Goal: Task Accomplishment & Management: Complete application form

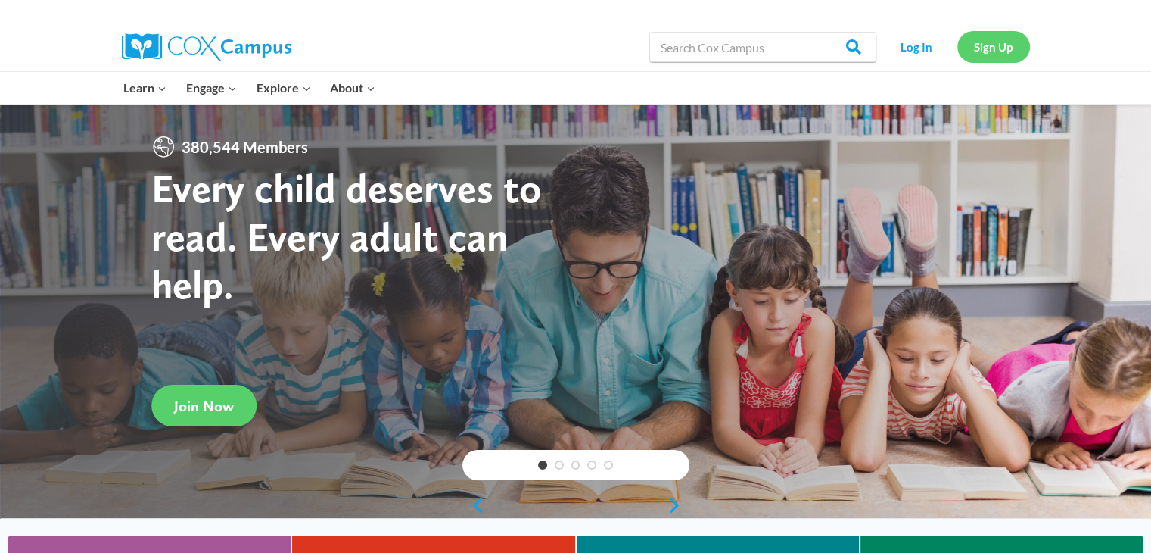
click at [981, 45] on link "Sign Up" at bounding box center [994, 46] width 73 height 31
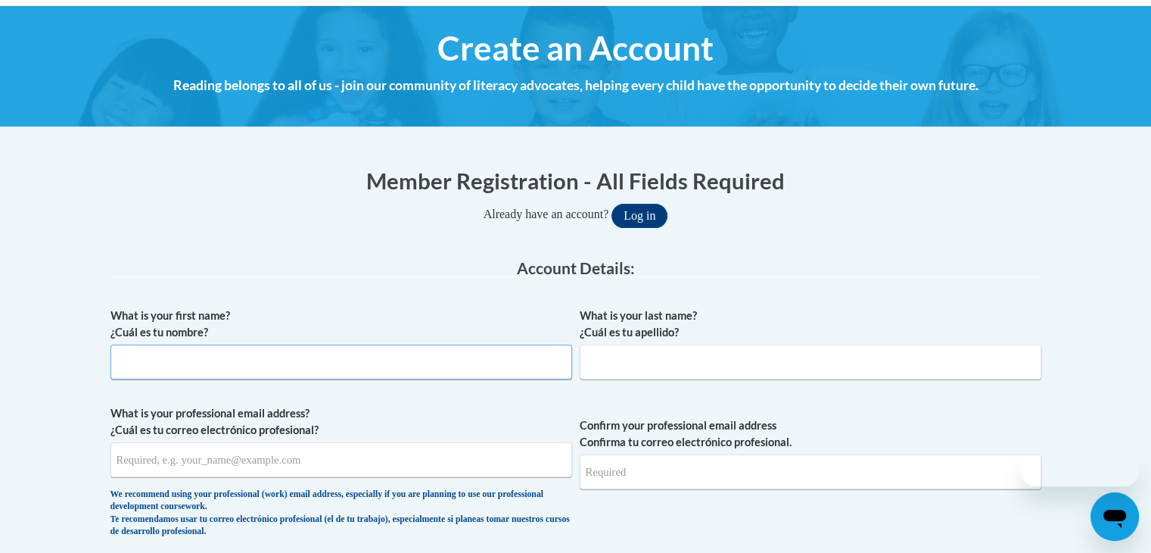
click at [333, 360] on input "What is your first name? ¿Cuál es tu nombre?" at bounding box center [342, 361] width 462 height 35
type input "[PERSON_NAME]"
click at [604, 356] on input "What is your last name? ¿Cuál es tu apellido?" at bounding box center [811, 361] width 462 height 35
type input "[PERSON_NAME]"
click at [442, 458] on input "What is your professional email address? ¿Cuál es tu correo electrónico profesi…" at bounding box center [342, 459] width 462 height 35
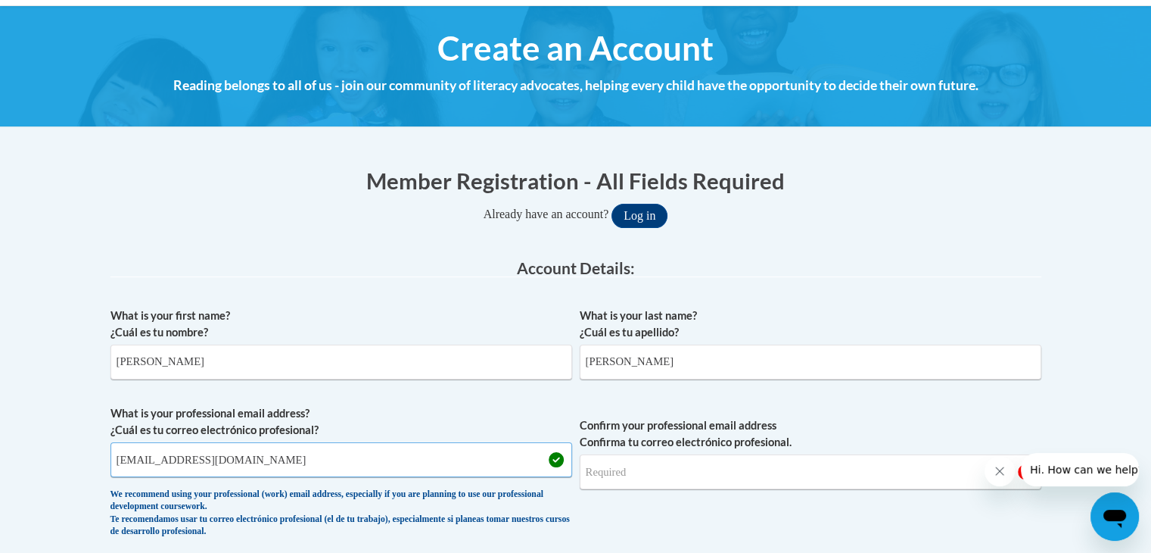
type input "[EMAIL_ADDRESS][DOMAIN_NAME]"
click at [663, 466] on input "Confirm your professional email address Confirma tu correo electrónico profesio…" at bounding box center [811, 471] width 462 height 35
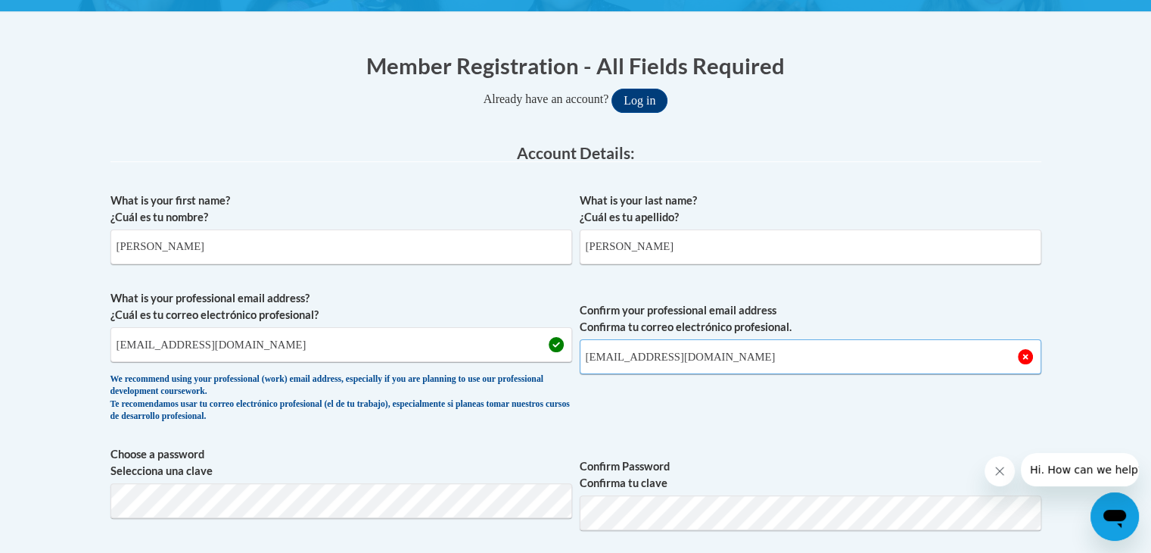
scroll to position [310, 0]
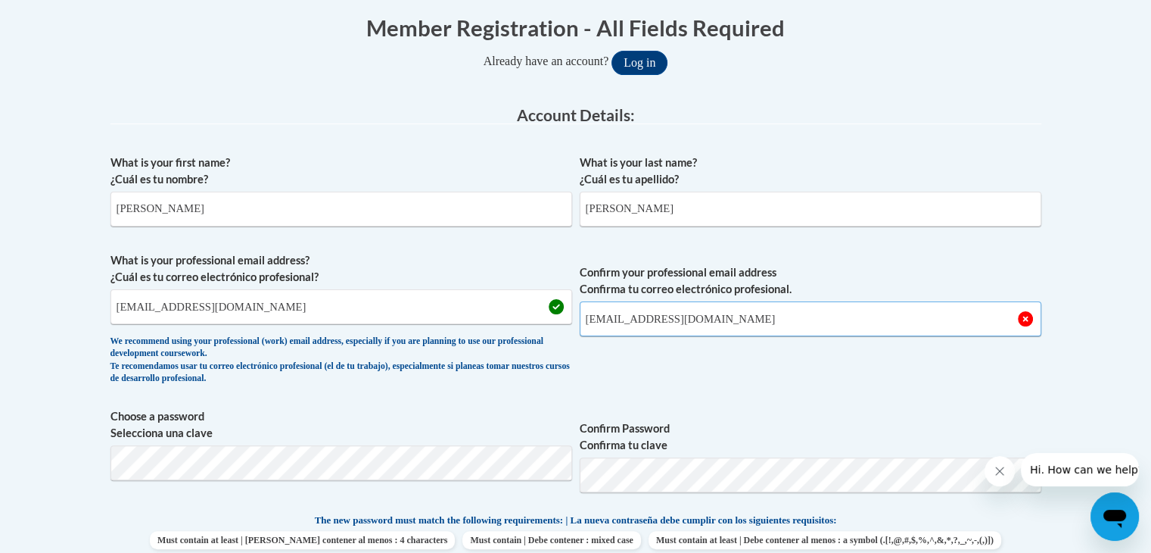
type input "[EMAIL_ADDRESS][DOMAIN_NAME]"
click at [775, 403] on div "What is your first name? ¿Cuál es tu nombre? [PERSON_NAME] What is your last na…" at bounding box center [576, 492] width 931 height 690
click at [772, 398] on div "What is your first name? ¿Cuál es tu nombre? [PERSON_NAME] What is your last na…" at bounding box center [576, 492] width 931 height 690
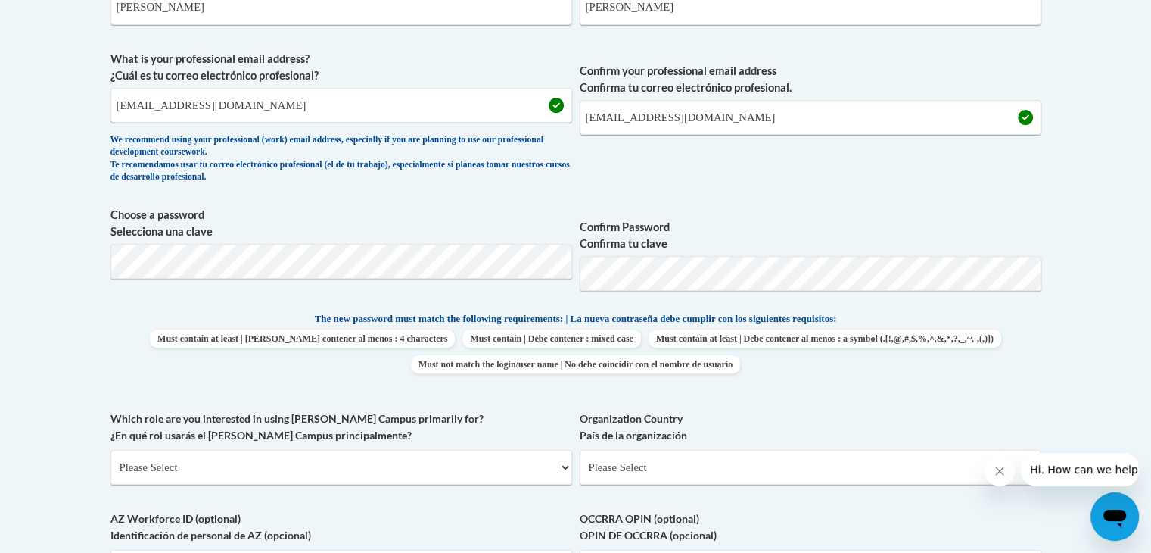
scroll to position [598, 0]
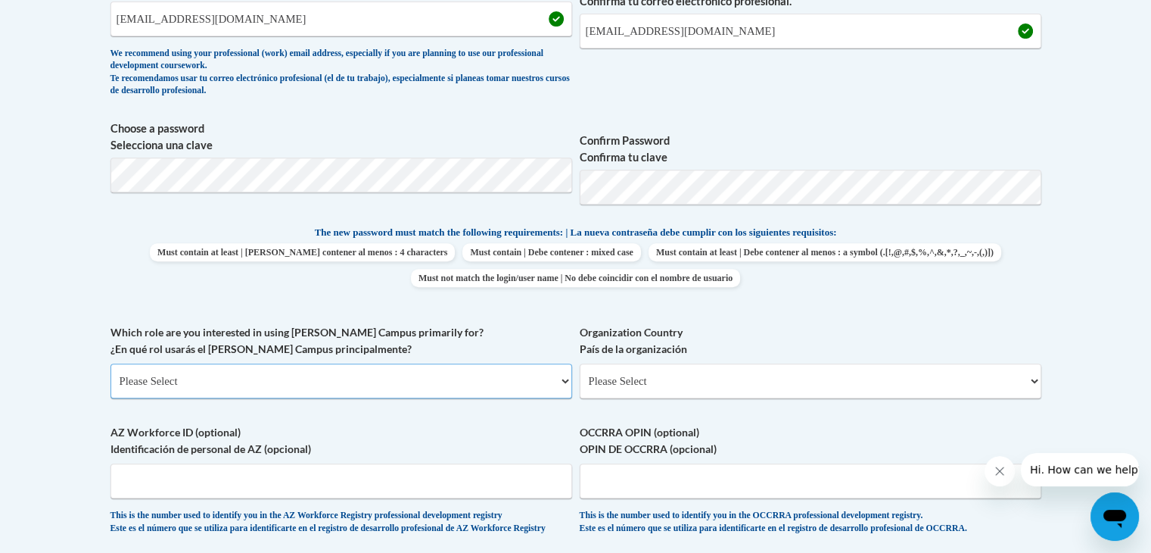
click at [566, 385] on select "Please Select College/University | Colegio/Universidad Community/Nonprofit Part…" at bounding box center [342, 380] width 462 height 35
select select "5a18ea06-2b54-4451-96f2-d152daf9eac5"
click at [111, 363] on select "Please Select College/University | Colegio/Universidad Community/Nonprofit Part…" at bounding box center [342, 380] width 462 height 35
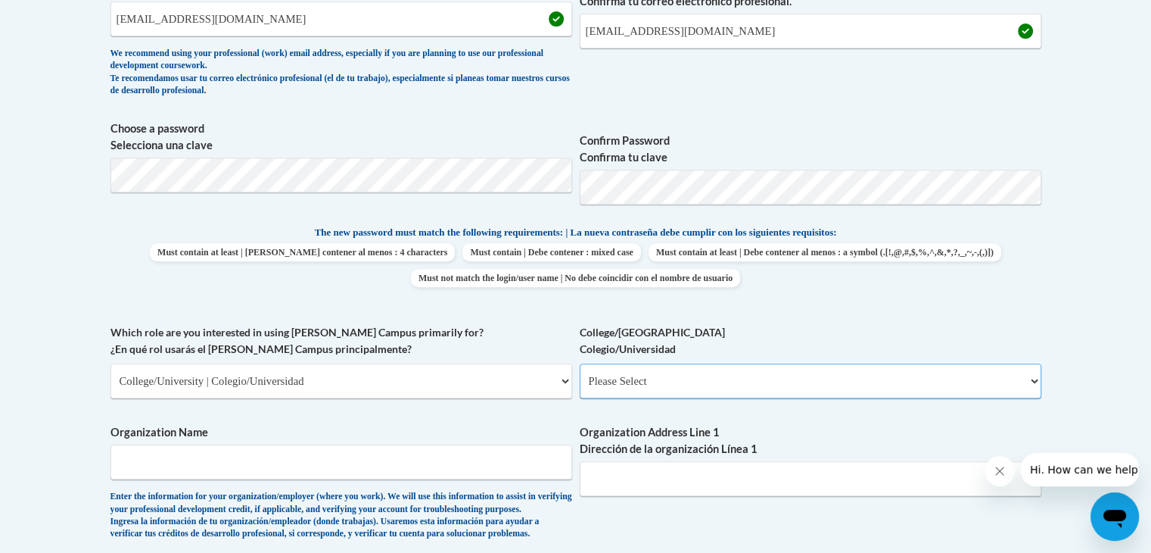
click at [633, 382] on select "Please Select College/University Staff | Empleado universitario College/Univers…" at bounding box center [811, 380] width 462 height 35
select select "99b32b07-cffc-426c-8bf6-0cd77760d84b"
click at [580, 363] on select "Please Select College/University Staff | Empleado universitario College/Univers…" at bounding box center [811, 380] width 462 height 35
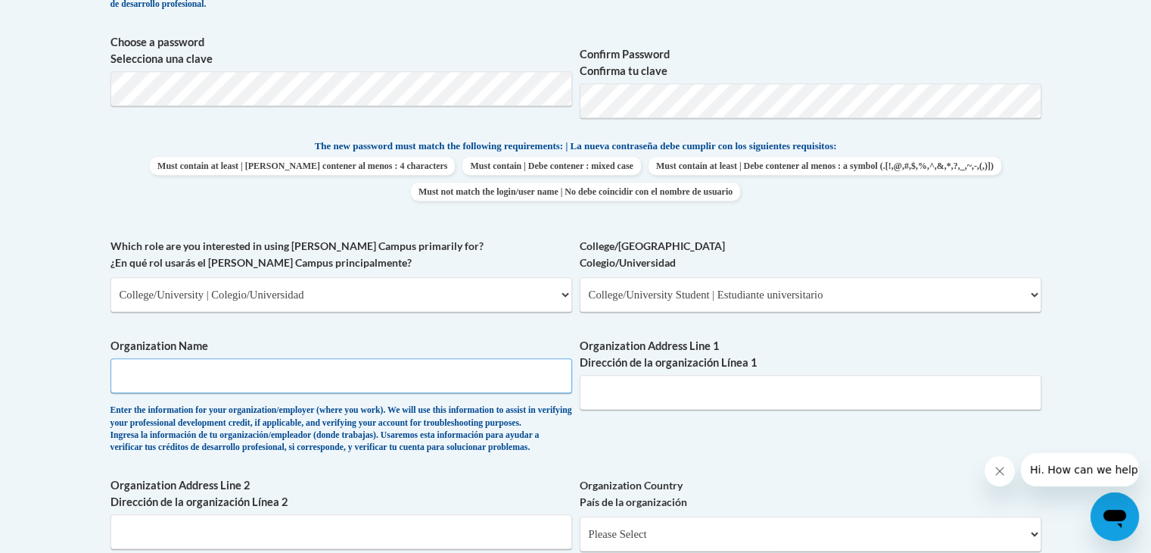
click at [376, 378] on input "Organization Name" at bounding box center [342, 375] width 462 height 35
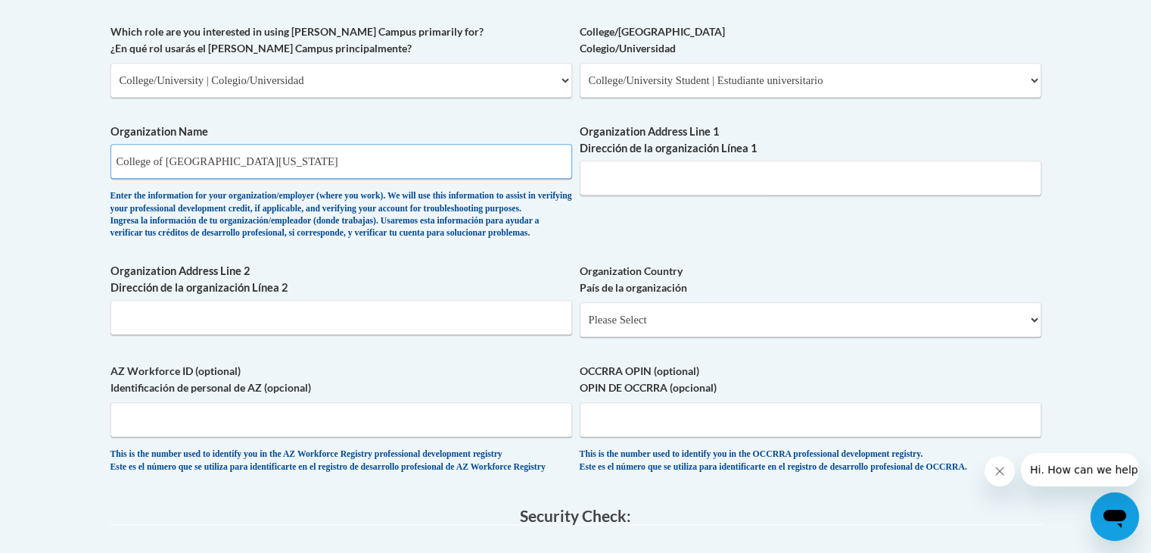
scroll to position [914, 0]
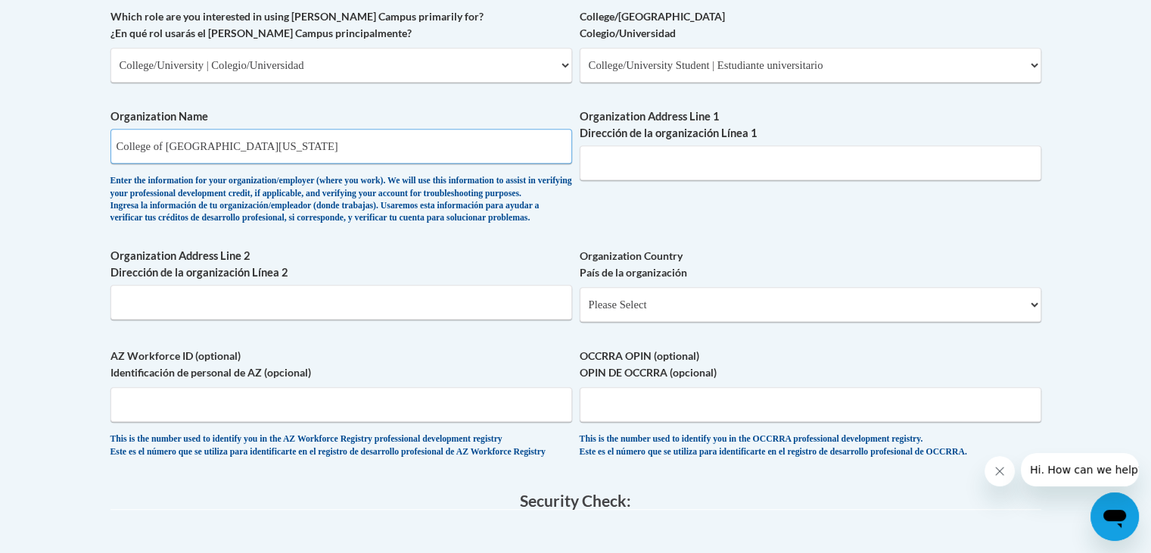
type input "College of [GEOGRAPHIC_DATA][US_STATE]"
click at [618, 317] on select "Please Select [GEOGRAPHIC_DATA] | [GEOGRAPHIC_DATA] Outside of [GEOGRAPHIC_DATA…" at bounding box center [811, 304] width 462 height 35
select select "ad49bcad-a171-4b2e-b99c-48b446064914"
click at [580, 311] on select "Please Select [GEOGRAPHIC_DATA] | [GEOGRAPHIC_DATA] Outside of [GEOGRAPHIC_DATA…" at bounding box center [811, 304] width 462 height 35
select select
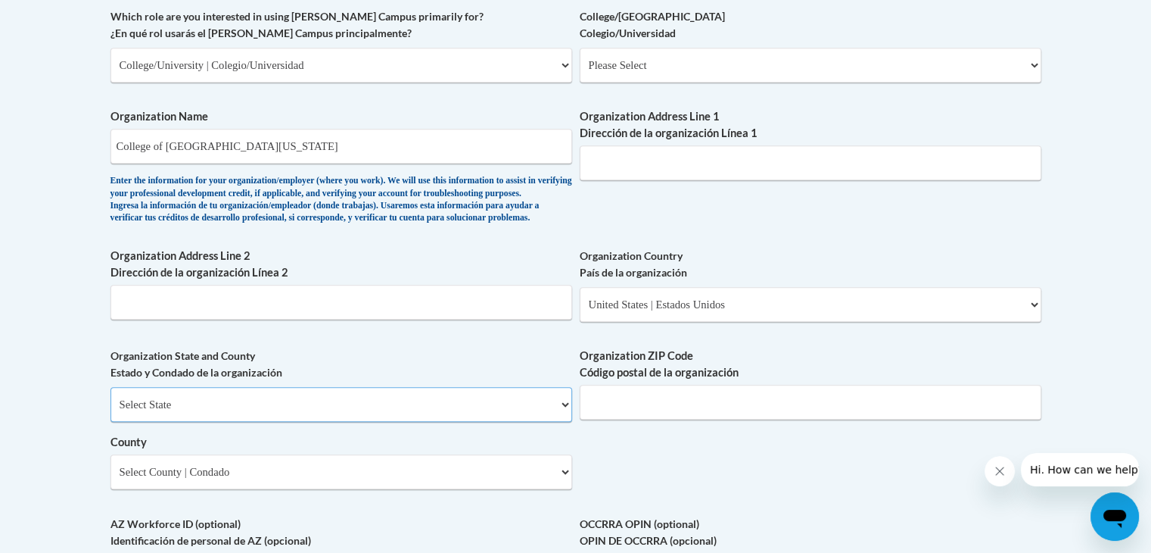
click at [363, 422] on select "Select State [US_STATE] [US_STATE] [US_STATE] [US_STATE] [US_STATE] [US_STATE] …" at bounding box center [342, 404] width 462 height 35
select select "[US_STATE]"
click at [111, 412] on select "Select State [US_STATE] [US_STATE] [US_STATE] [US_STATE] [US_STATE] [US_STATE] …" at bounding box center [342, 404] width 462 height 35
click at [451, 489] on select "Select County Appling [PERSON_NAME] [PERSON_NAME] [PERSON_NAME] [PERSON_NAME] B…" at bounding box center [342, 471] width 462 height 35
select select "[PERSON_NAME]"
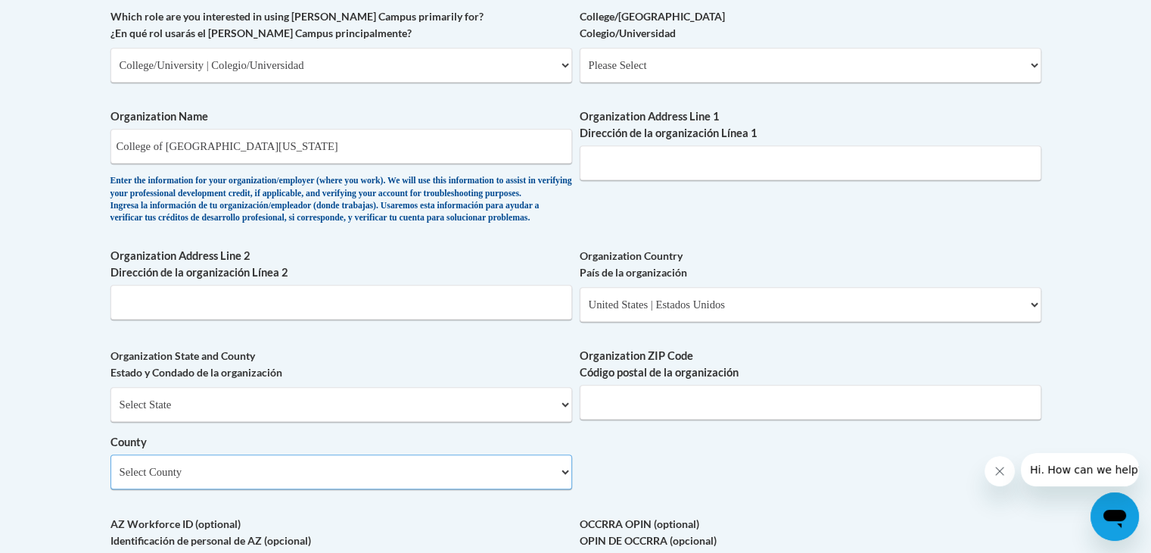
click at [111, 479] on select "Select County Appling [PERSON_NAME] [PERSON_NAME] [PERSON_NAME] [PERSON_NAME] B…" at bounding box center [342, 471] width 462 height 35
click at [621, 419] on input "Organization ZIP Code Código postal de la organización" at bounding box center [811, 402] width 462 height 35
type input "31520"
click at [665, 488] on div "What is your first name? ¿Cuál es tu nombre? [PERSON_NAME] What is your last na…" at bounding box center [576, 93] width 931 height 1098
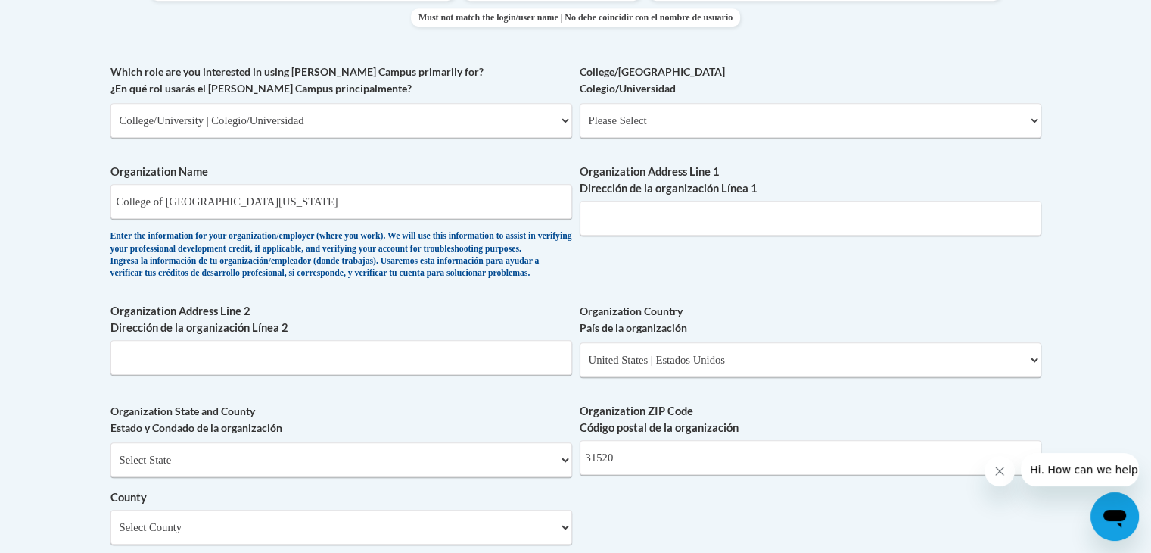
scroll to position [857, 0]
click at [717, 120] on select "Please Select College/University Staff | Empleado universitario College/Univers…" at bounding box center [811, 121] width 462 height 35
select select "99b32b07-cffc-426c-8bf6-0cd77760d84b"
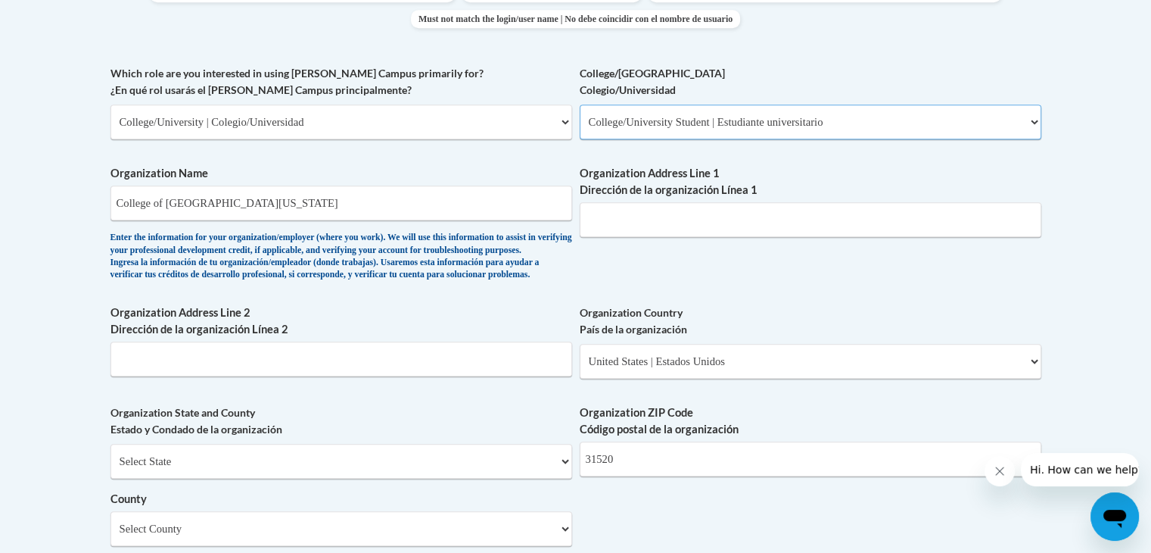
click at [580, 104] on select "Please Select College/University Staff | Empleado universitario College/Univers…" at bounding box center [811, 121] width 462 height 35
select select "null"
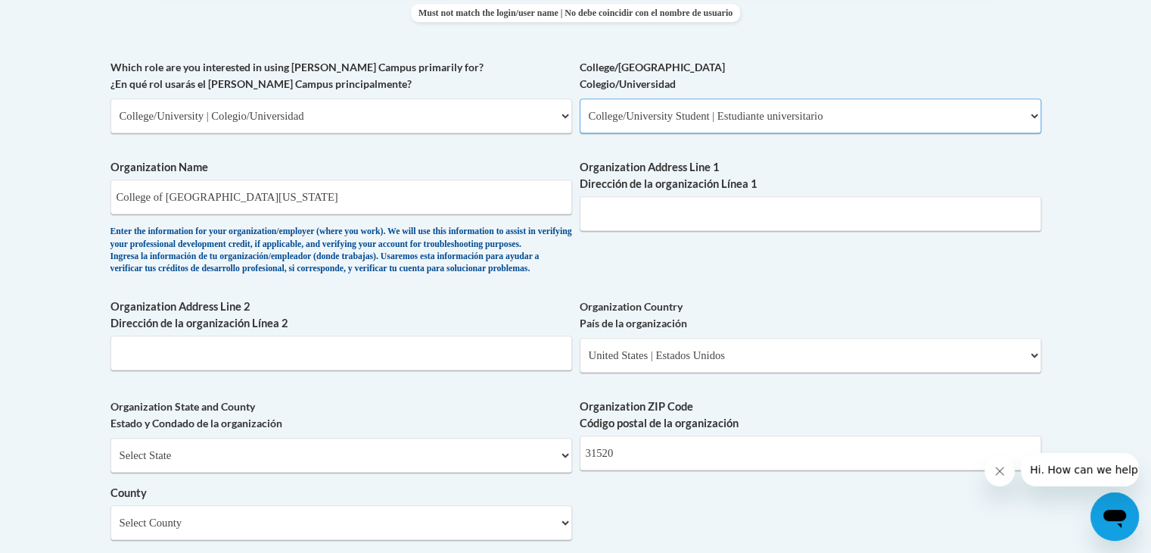
scroll to position [851, 0]
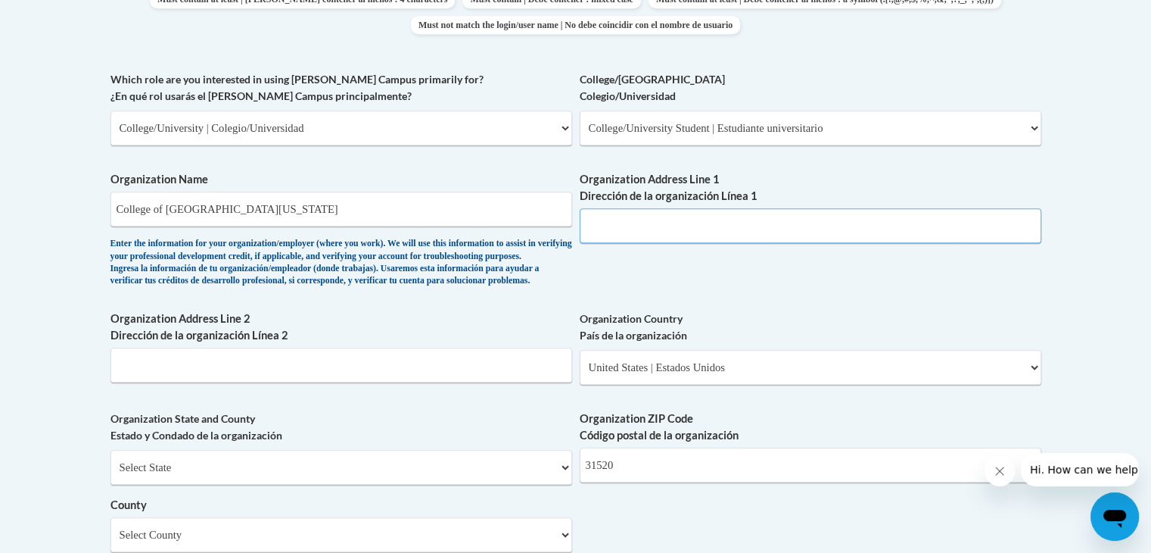
click at [674, 218] on input "Organization Address Line 1 Dirección de la organización Línea 1" at bounding box center [811, 225] width 462 height 35
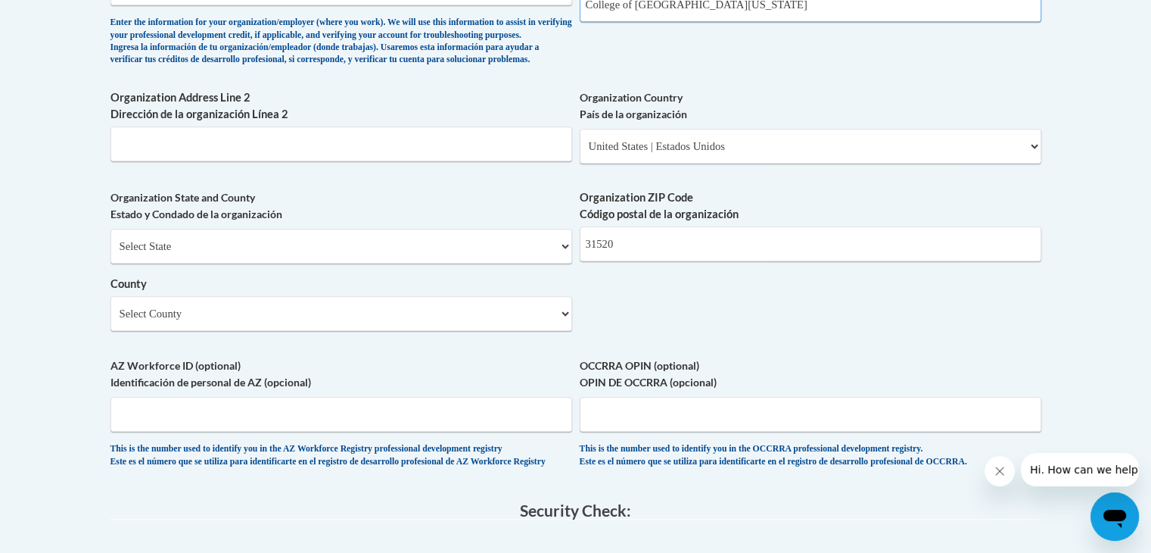
scroll to position [1076, 0]
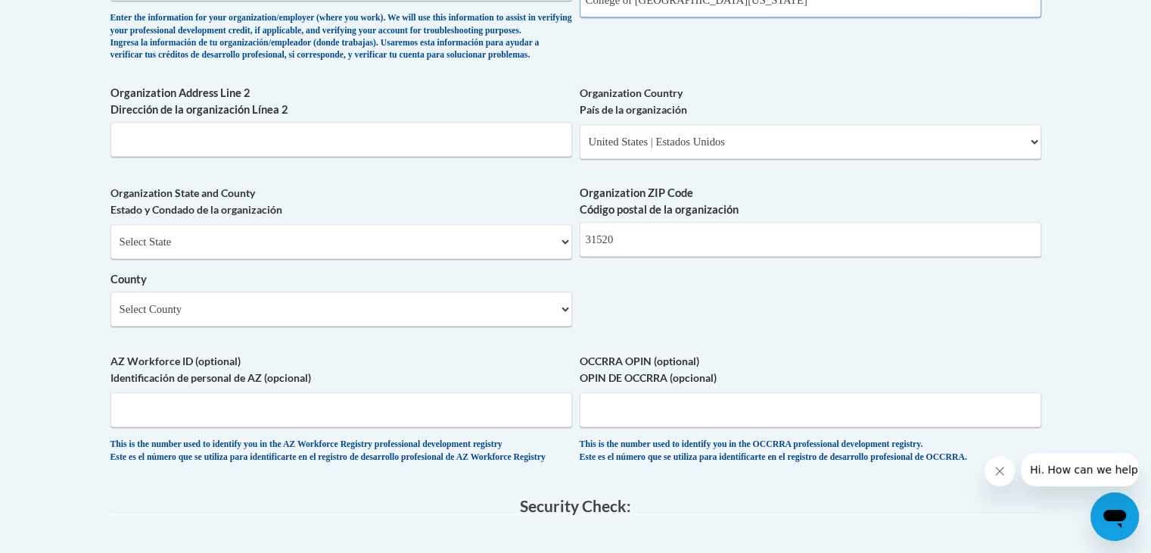
type input "College of [GEOGRAPHIC_DATA][US_STATE]"
click at [366, 259] on select "Select State [US_STATE] [US_STATE] [US_STATE] [US_STATE] [US_STATE] [US_STATE] …" at bounding box center [342, 241] width 462 height 35
select select "[US_STATE]"
click at [111, 248] on select "Select State [US_STATE] [US_STATE] [US_STATE] [US_STATE] [US_STATE] [US_STATE] …" at bounding box center [342, 241] width 462 height 35
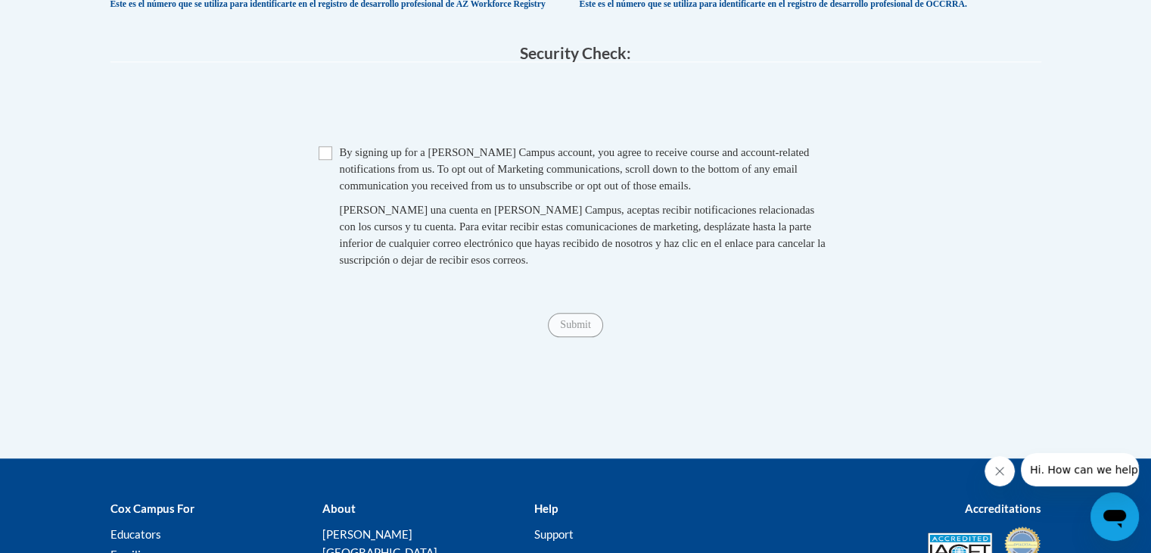
scroll to position [1531, 0]
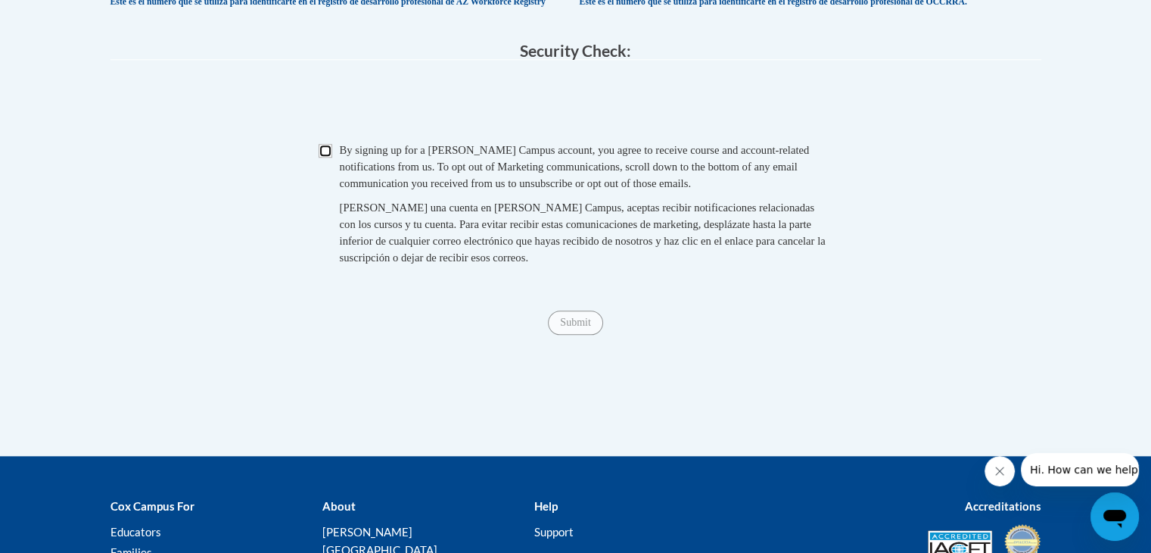
click at [321, 157] on input "Checkbox" at bounding box center [326, 151] width 14 height 14
checkbox input "true"
click at [564, 335] on input "Submit" at bounding box center [575, 322] width 55 height 24
